Goal: Navigation & Orientation: Find specific page/section

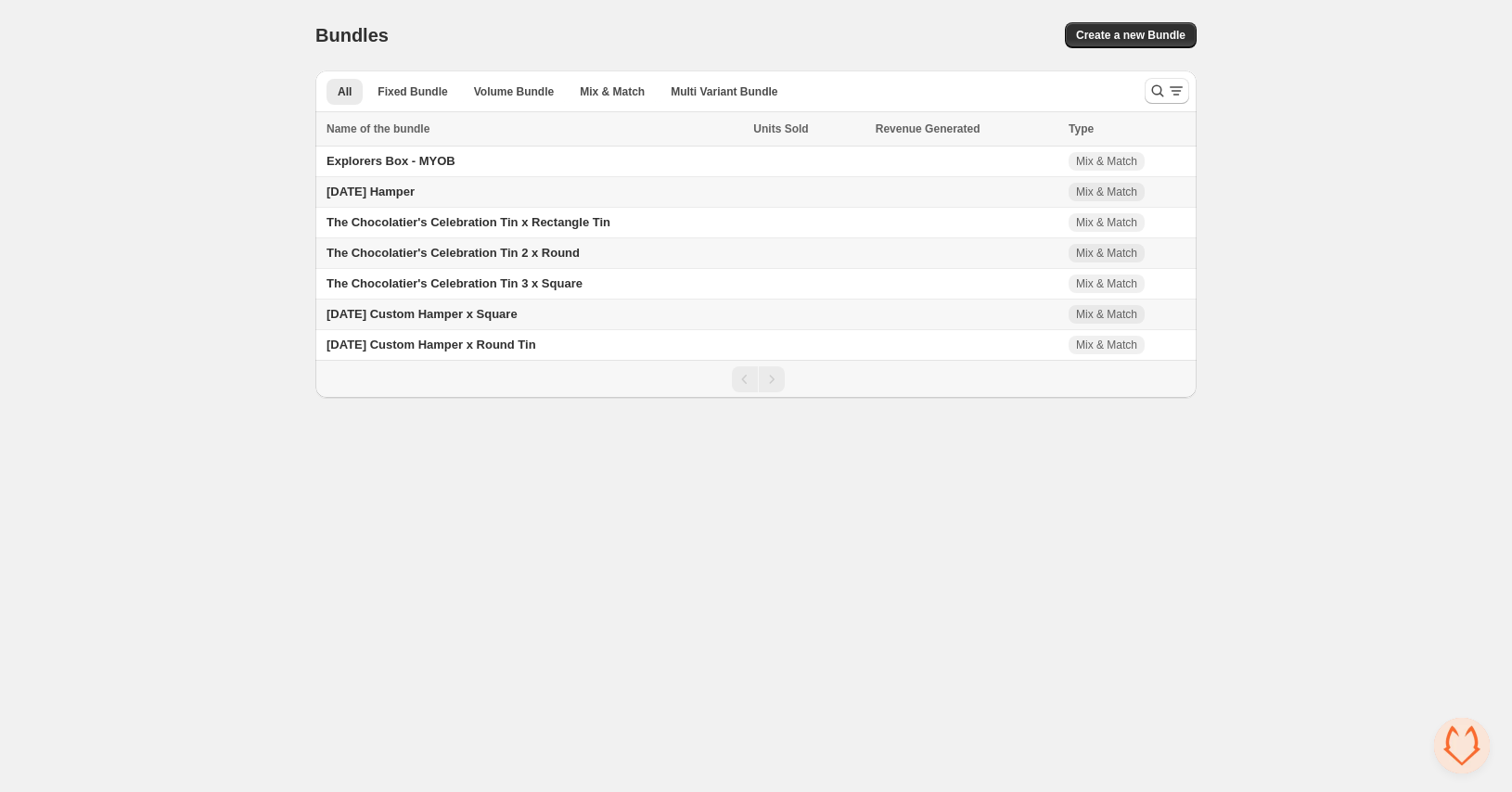
click at [490, 258] on span "The Chocolatier's Celebration Tin 2 x Round" at bounding box center [452, 252] width 253 height 14
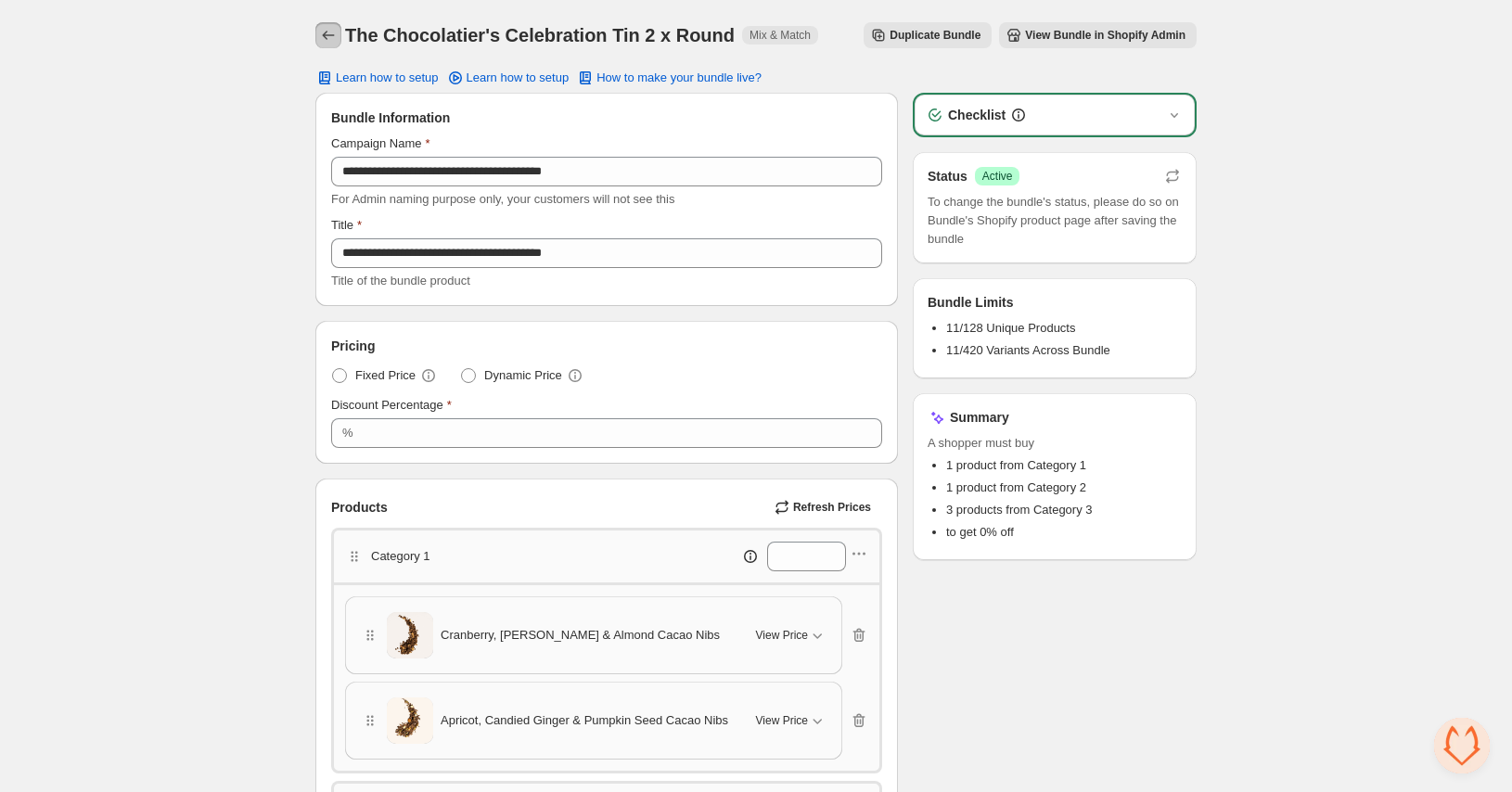
click at [321, 26] on button "Back" at bounding box center [328, 35] width 26 height 26
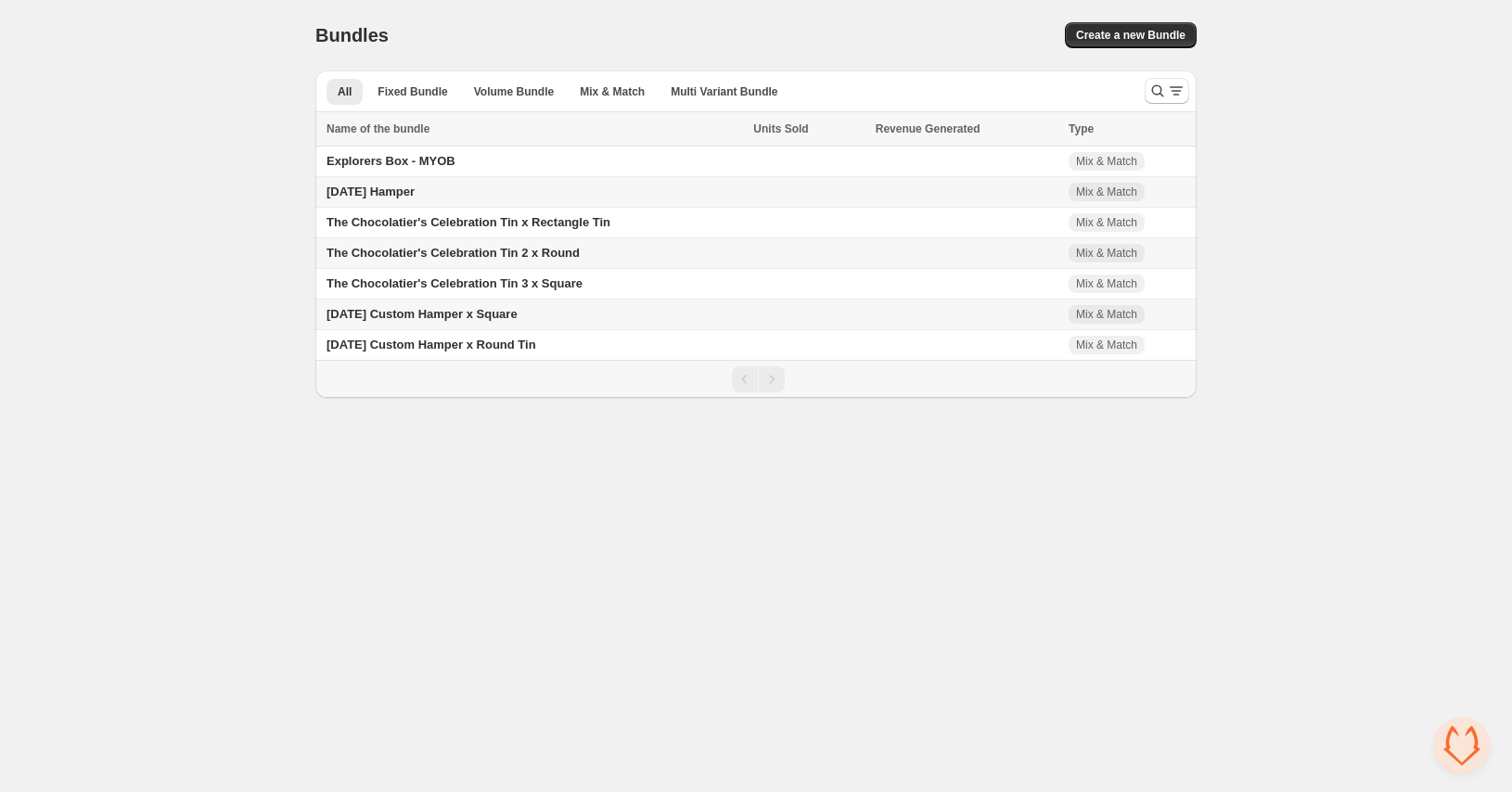
click at [454, 256] on span "The Chocolatier's Celebration Tin 2 x Round" at bounding box center [452, 252] width 253 height 14
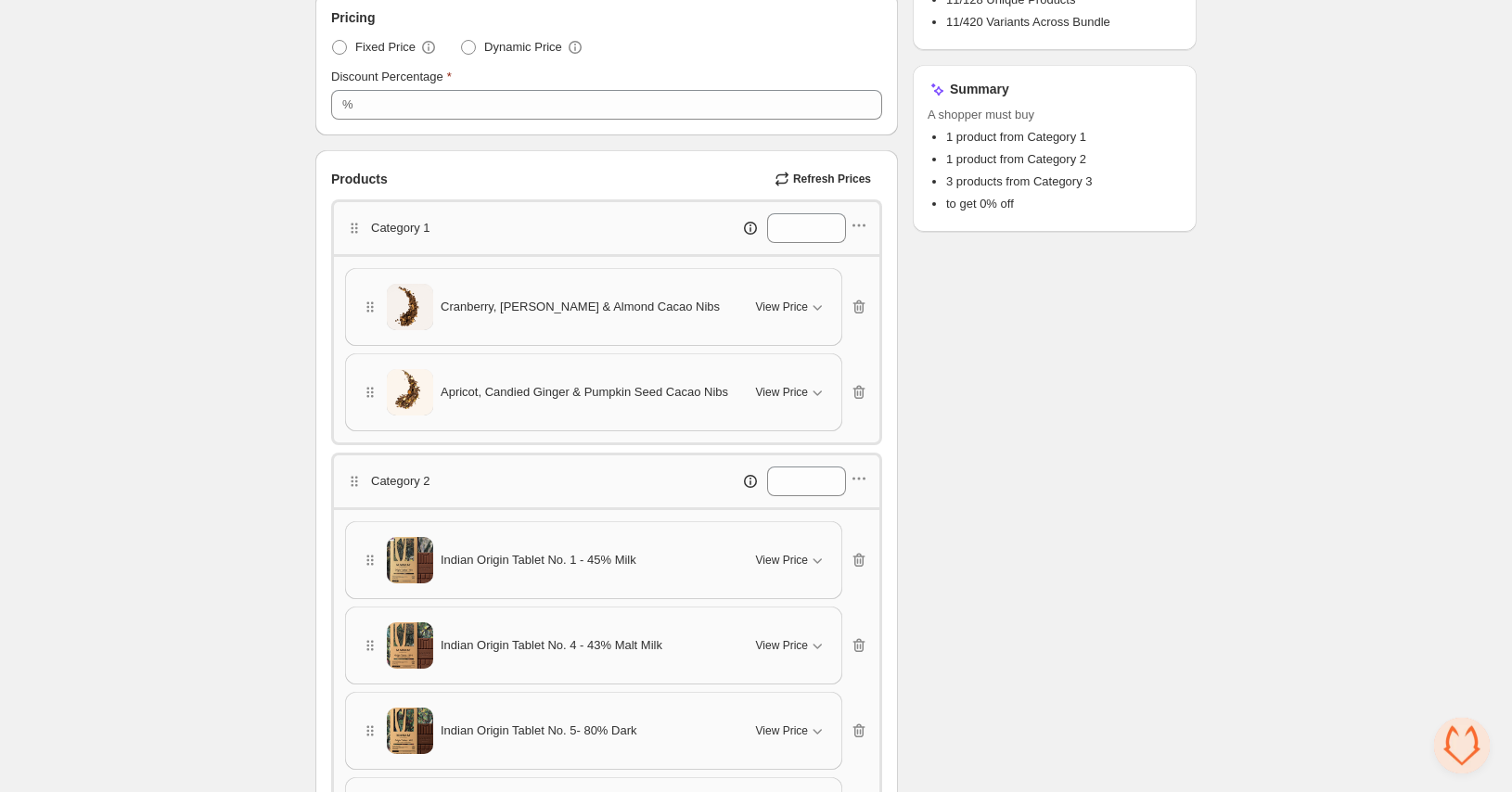
scroll to position [323, 0]
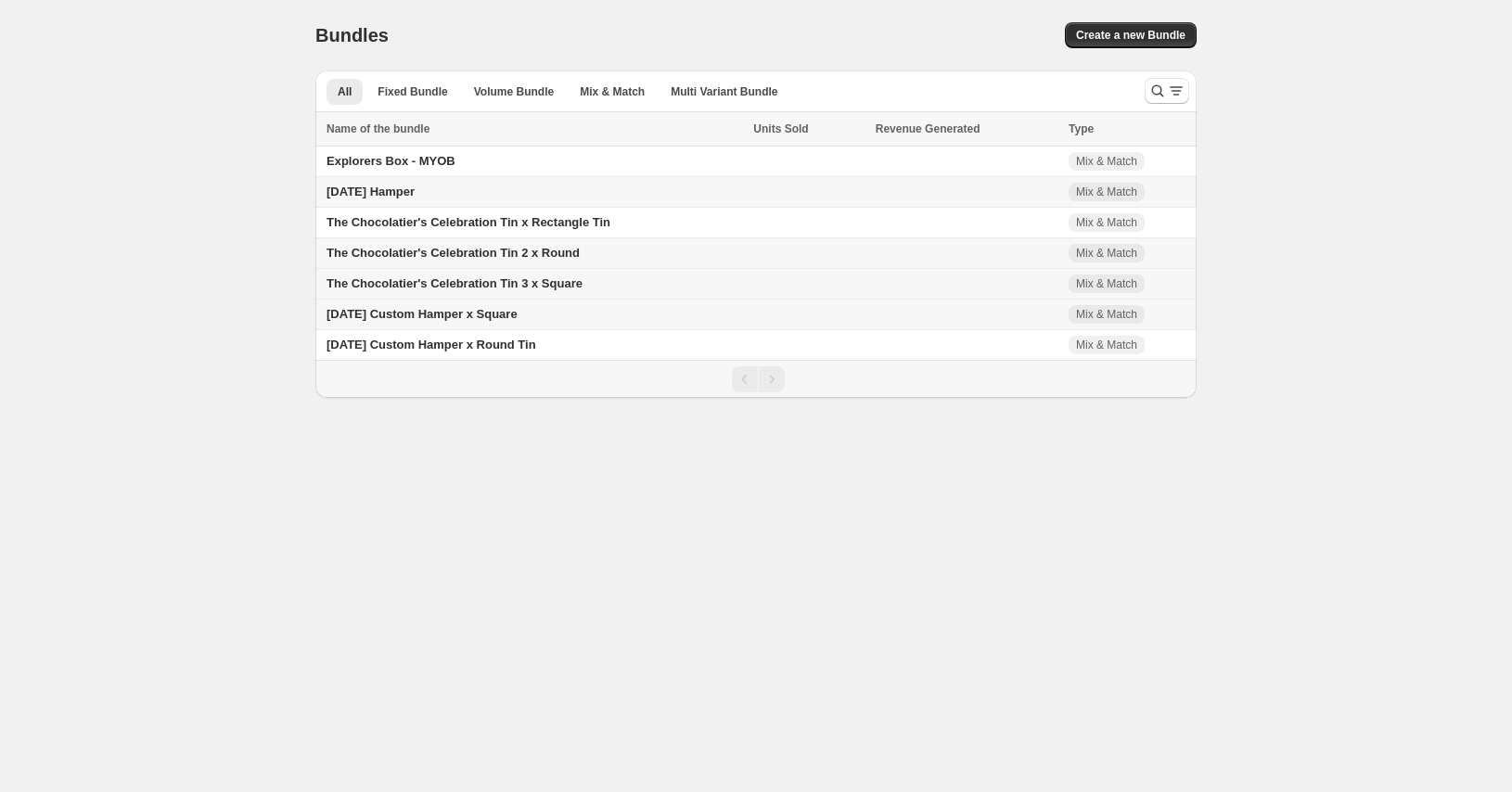
click at [460, 276] on td "The Chocolatier's Celebration Tin 3 x Square" at bounding box center [531, 284] width 432 height 31
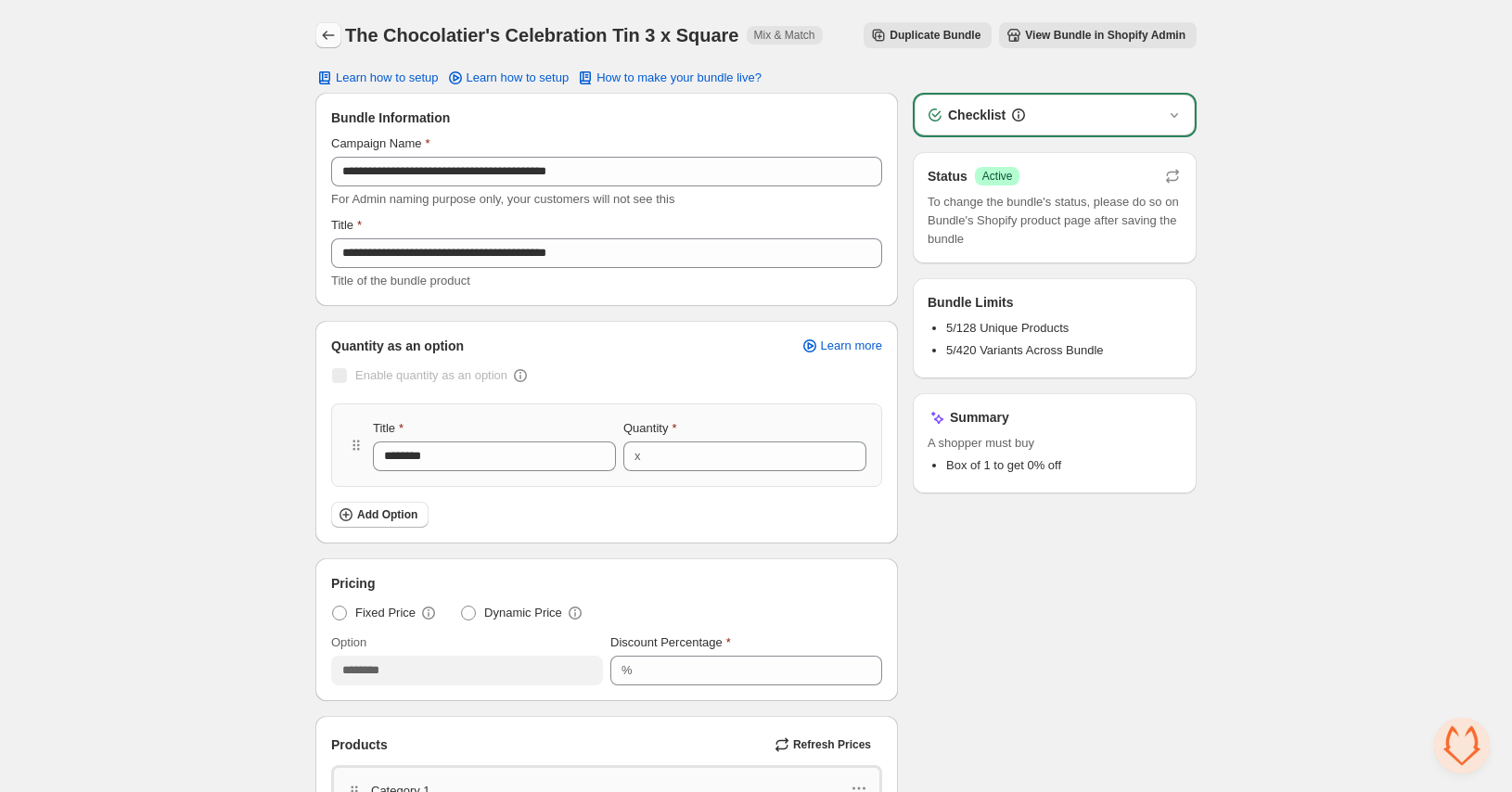
click at [328, 30] on icon "Back" at bounding box center [328, 35] width 18 height 18
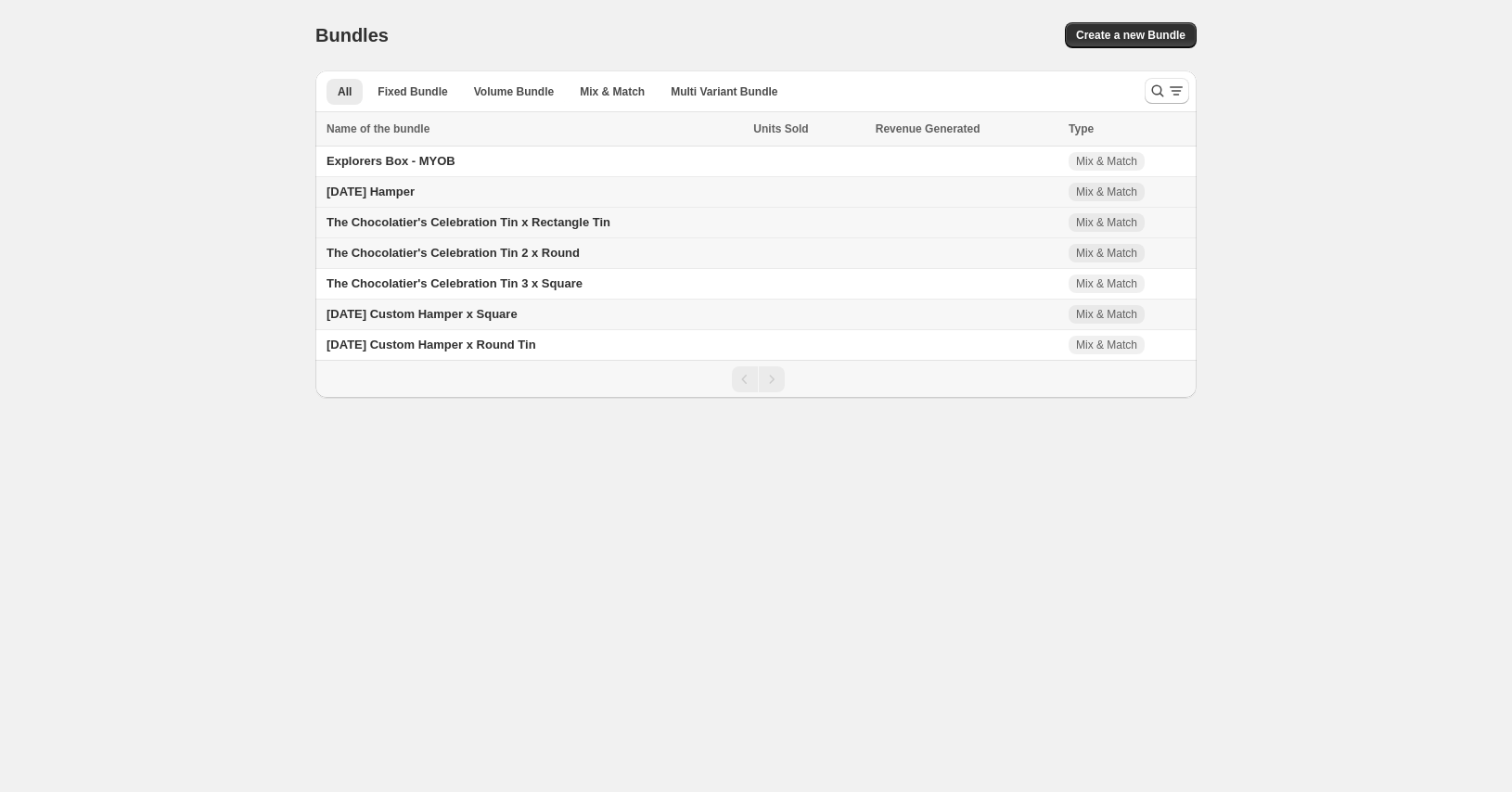
click at [470, 220] on span "The Chocolatier's Celebration Tin x Rectangle Tin" at bounding box center [468, 222] width 283 height 14
click at [490, 315] on span "[DATE] Custom Hamper x Square" at bounding box center [421, 314] width 191 height 14
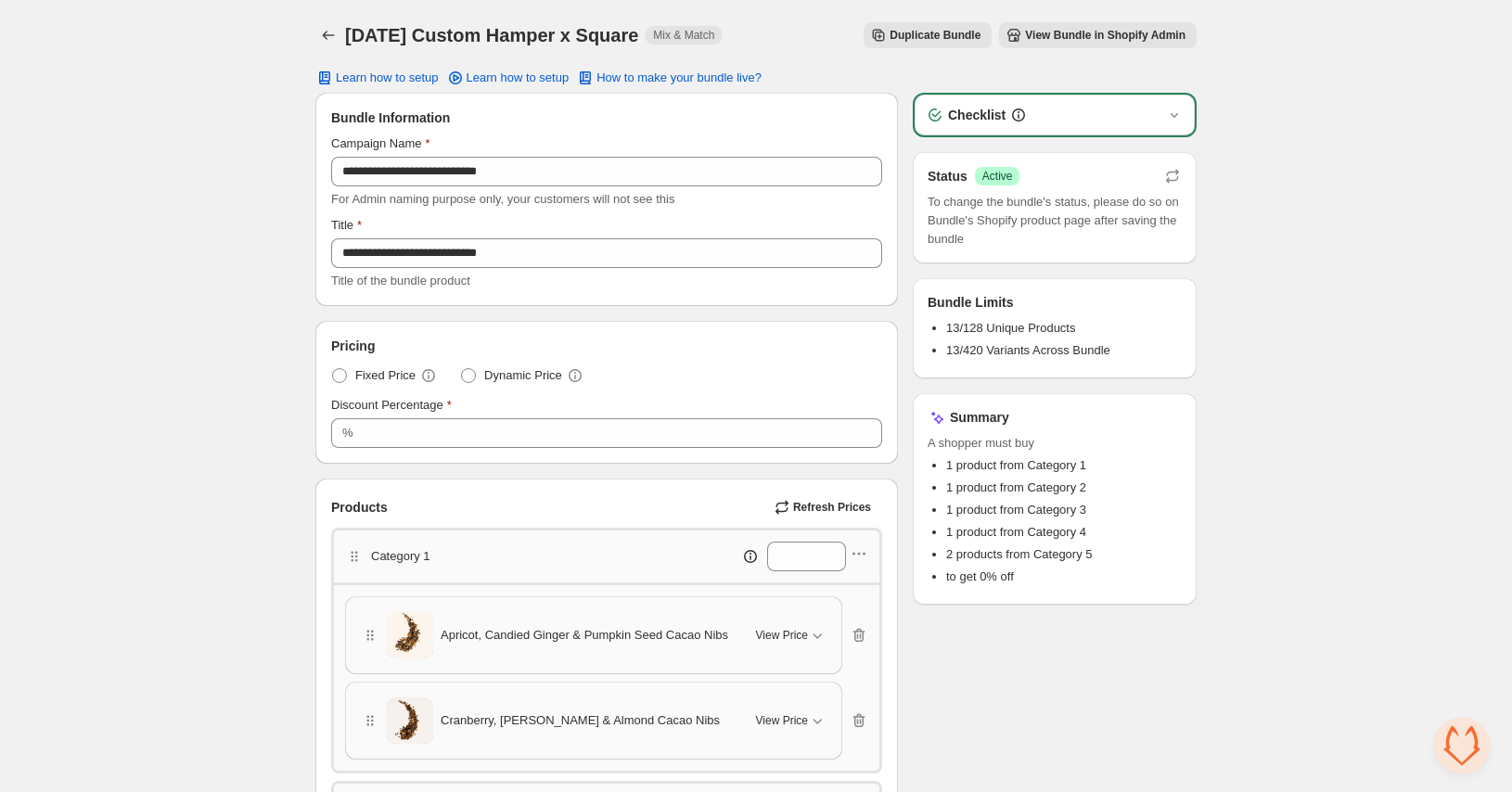
click at [1042, 42] on span "View Bundle in Shopify Admin" at bounding box center [1104, 35] width 160 height 15
click at [972, 328] on span "13/128 Unique Products" at bounding box center [1010, 328] width 129 height 14
click at [981, 349] on span "13/420 Variants Across Bundle" at bounding box center [1028, 350] width 164 height 14
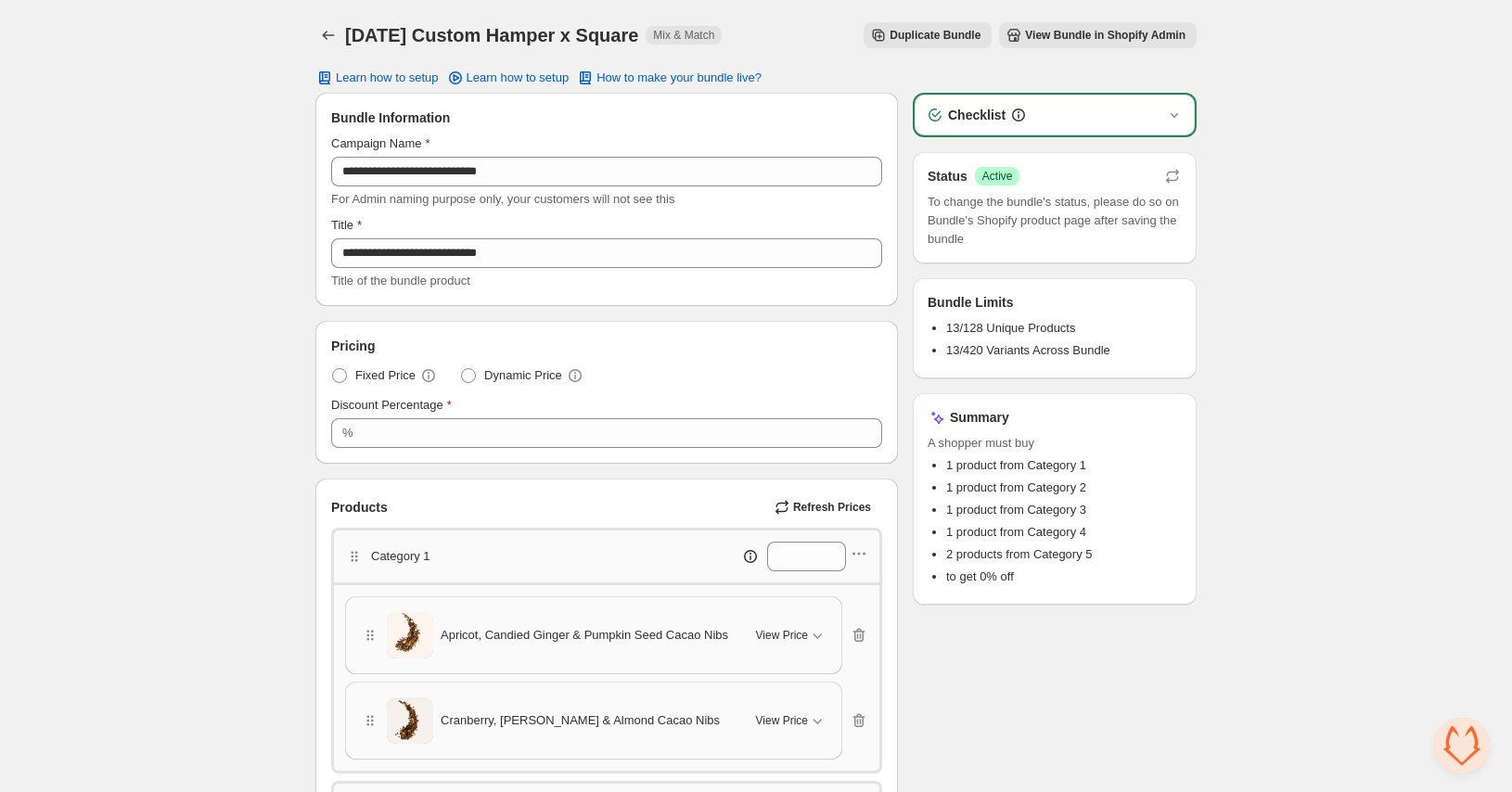
click at [979, 332] on span "13/128 Unique Products" at bounding box center [1010, 328] width 129 height 14
click at [974, 351] on span "13/420 Variants Across Bundle" at bounding box center [1028, 350] width 164 height 14
click at [334, 41] on icon "Back" at bounding box center [328, 35] width 18 height 18
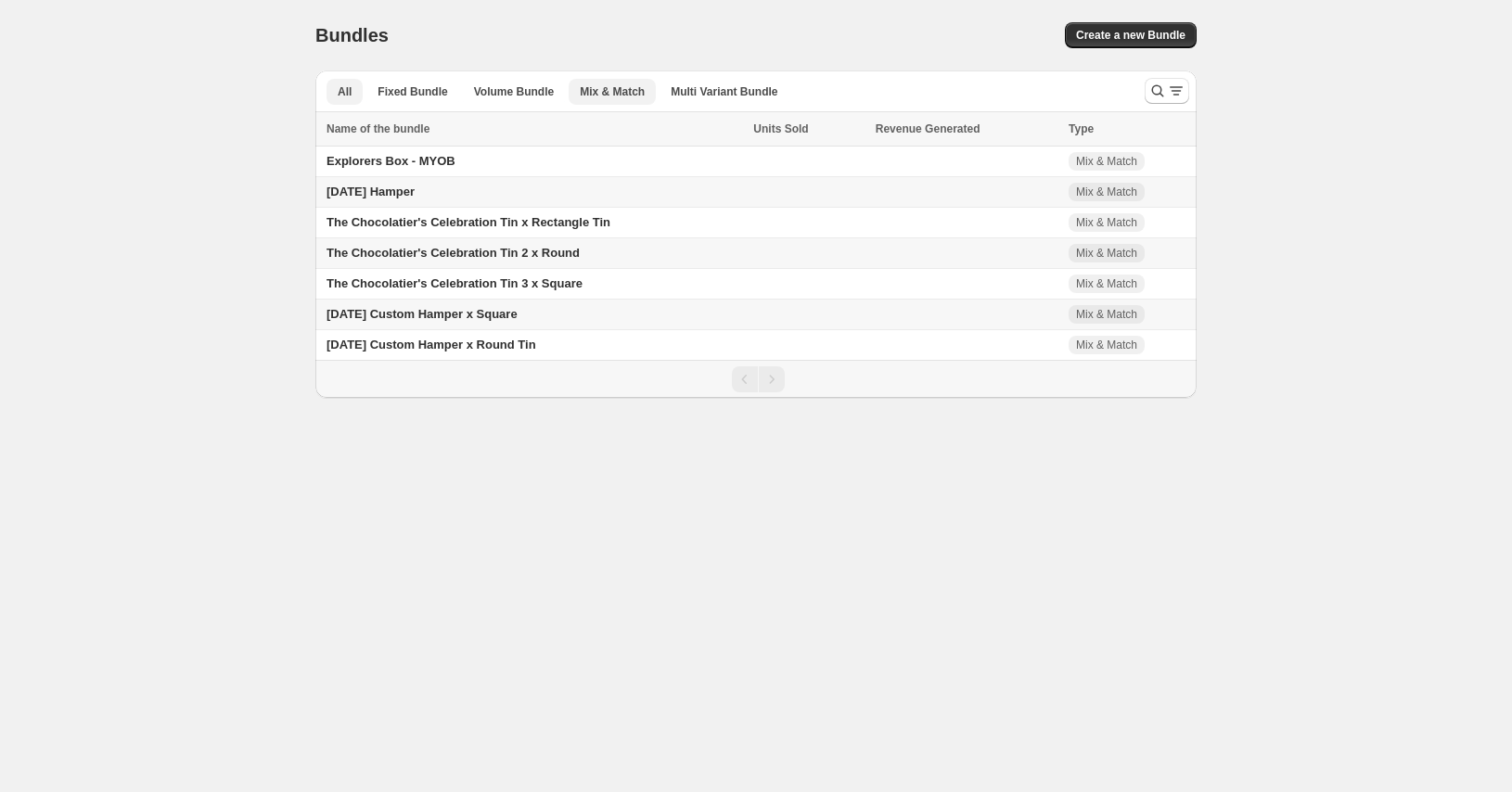
click at [582, 95] on span "Mix & Match" at bounding box center [611, 91] width 65 height 15
click at [420, 93] on span "Fixed Bundle" at bounding box center [412, 91] width 70 height 15
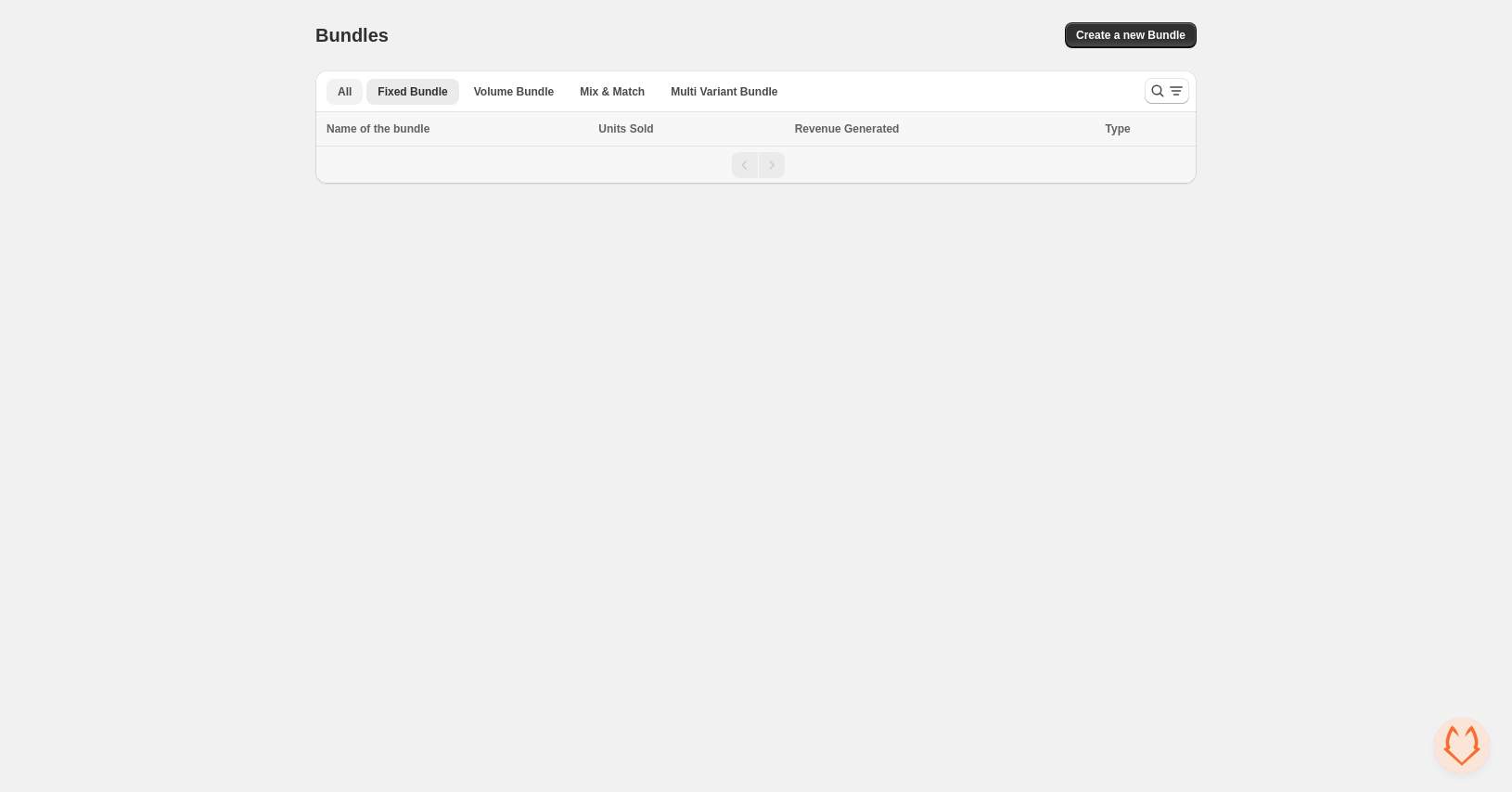
click at [354, 99] on button "All" at bounding box center [344, 91] width 36 height 26
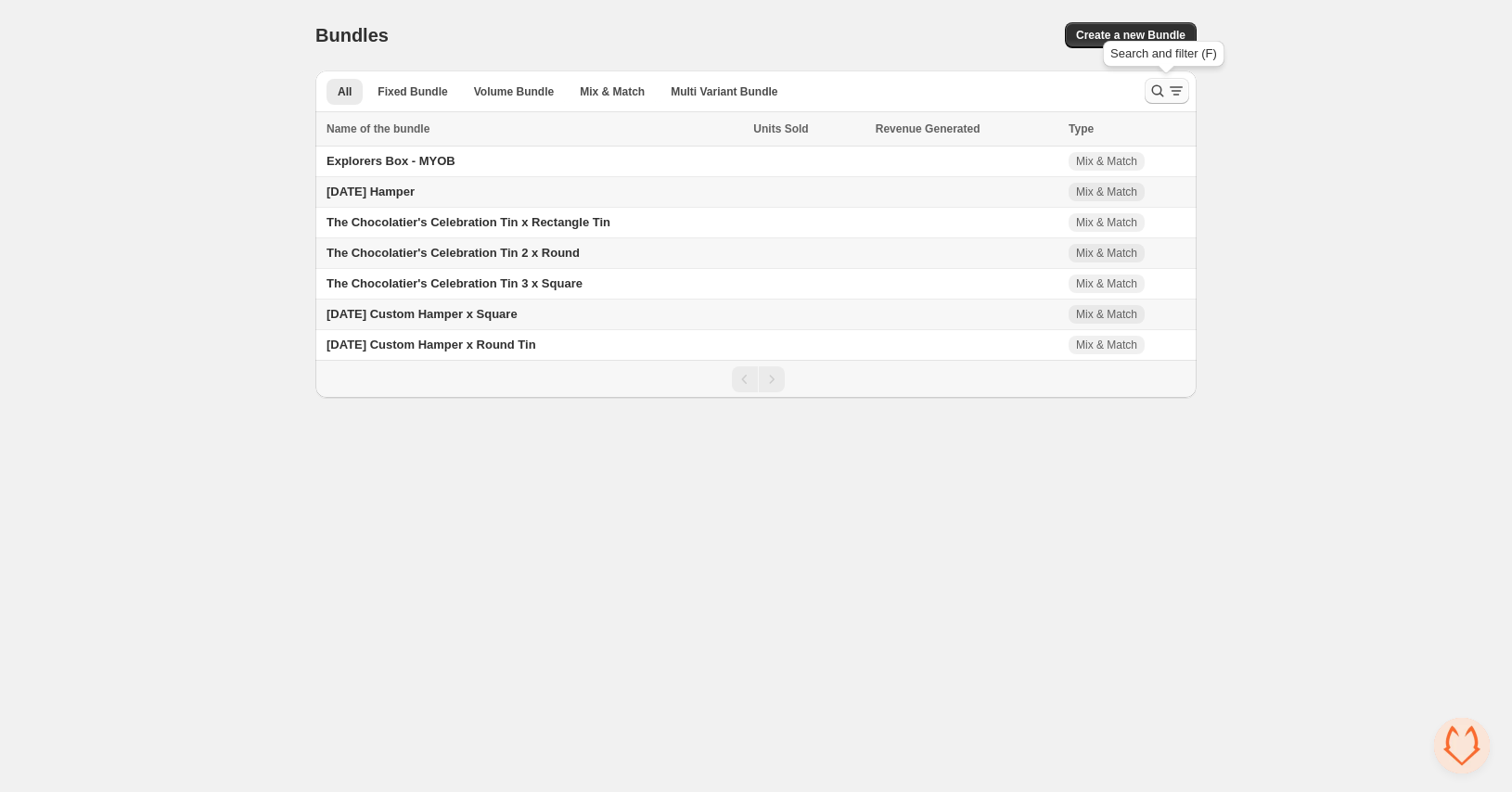
click at [1149, 85] on icon "Search and filter results" at bounding box center [1157, 90] width 18 height 18
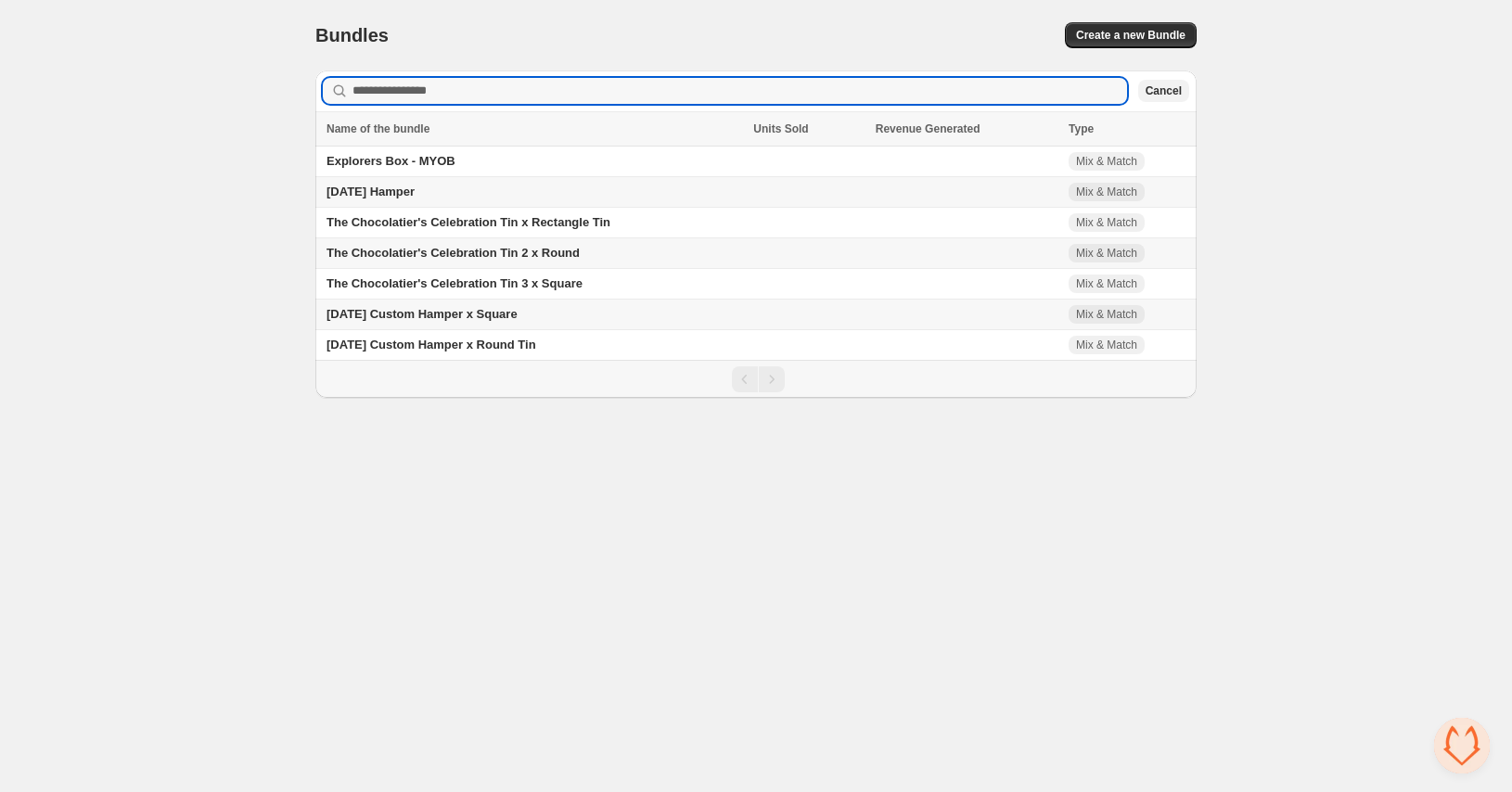
click at [1158, 96] on span "Cancel" at bounding box center [1163, 90] width 36 height 15
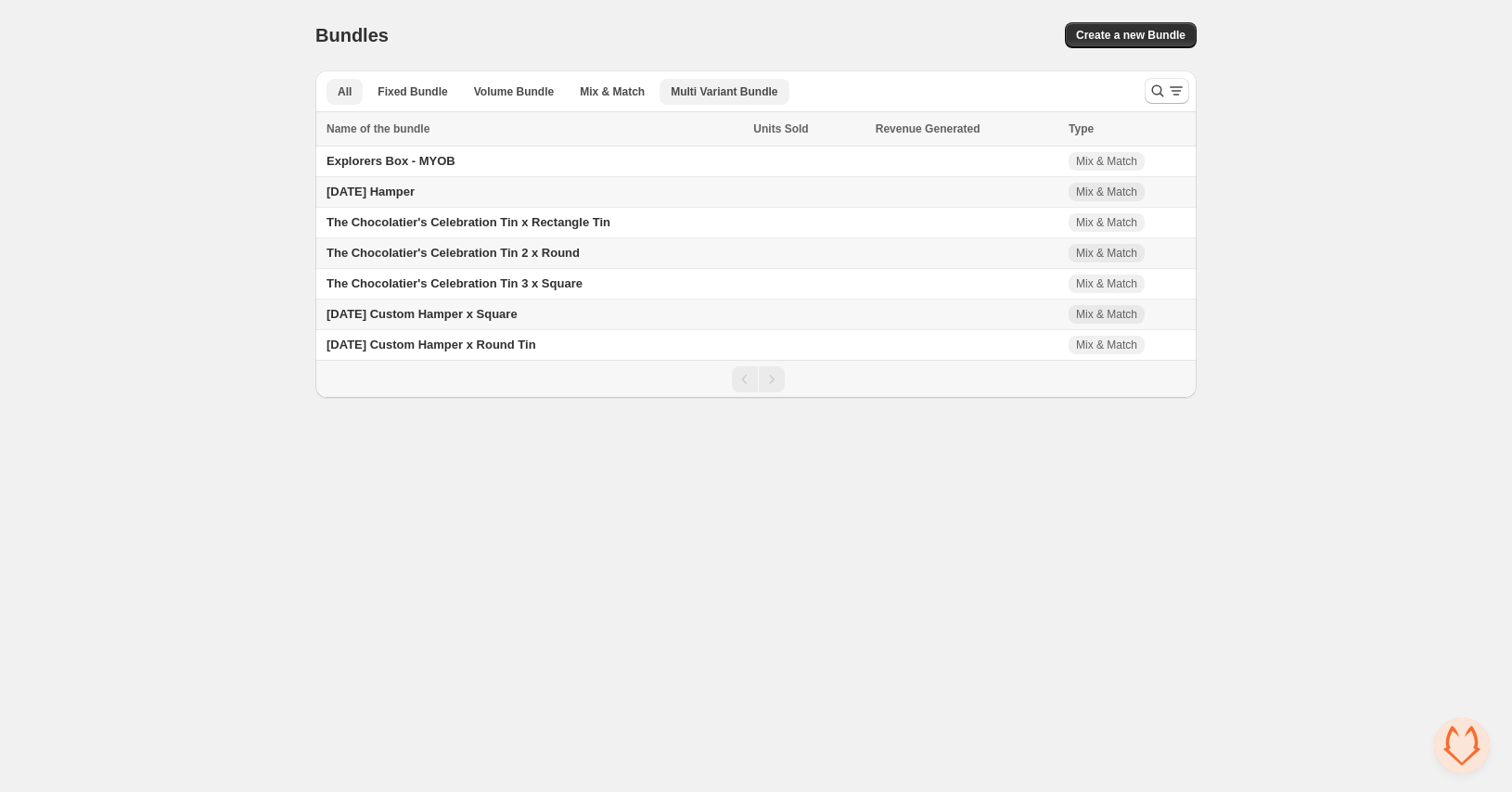
click at [683, 99] on button "Multi Variant Bundle" at bounding box center [724, 91] width 129 height 26
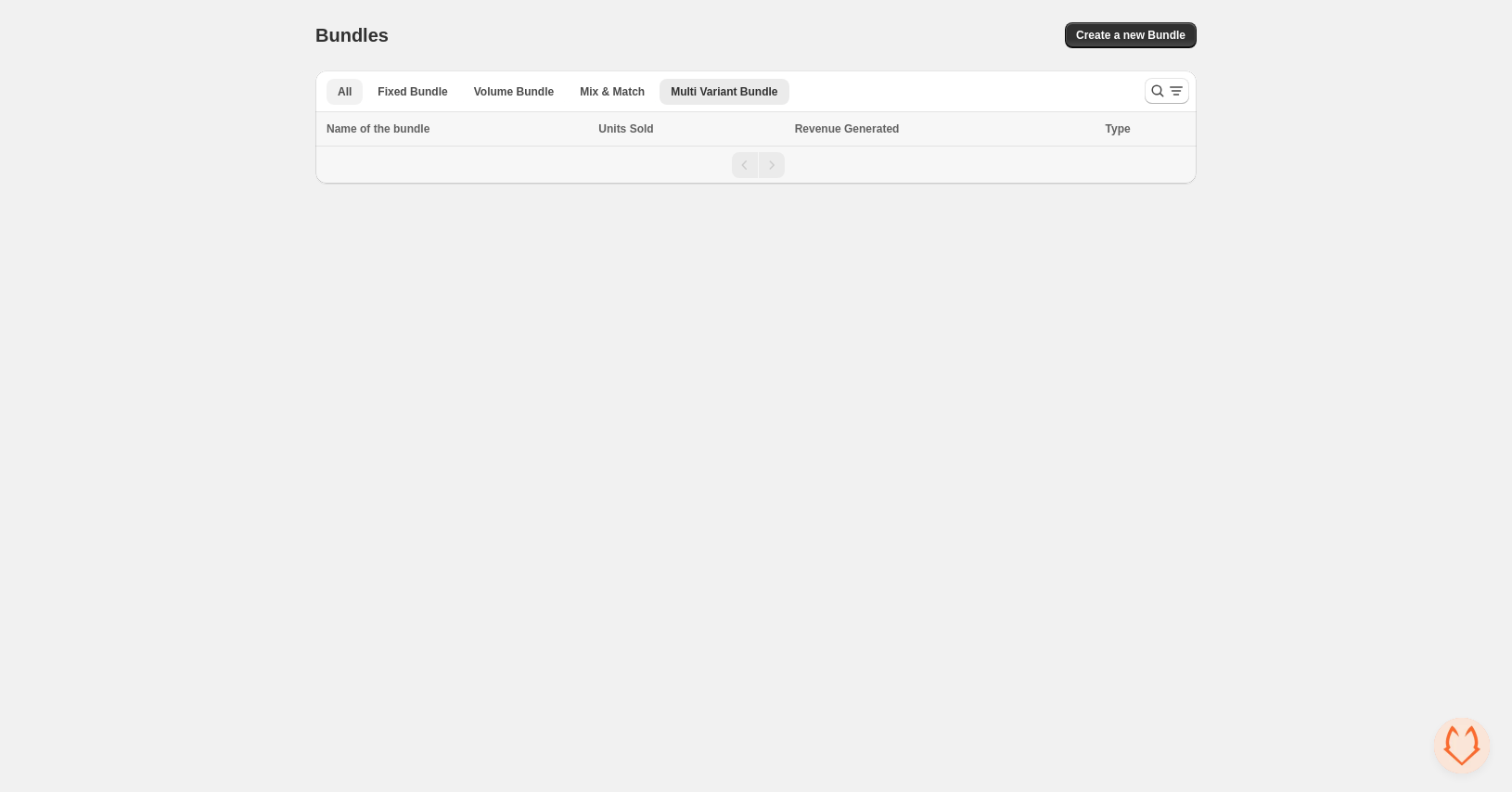
click at [354, 100] on button "All" at bounding box center [344, 91] width 36 height 26
